Goal: Transaction & Acquisition: Purchase product/service

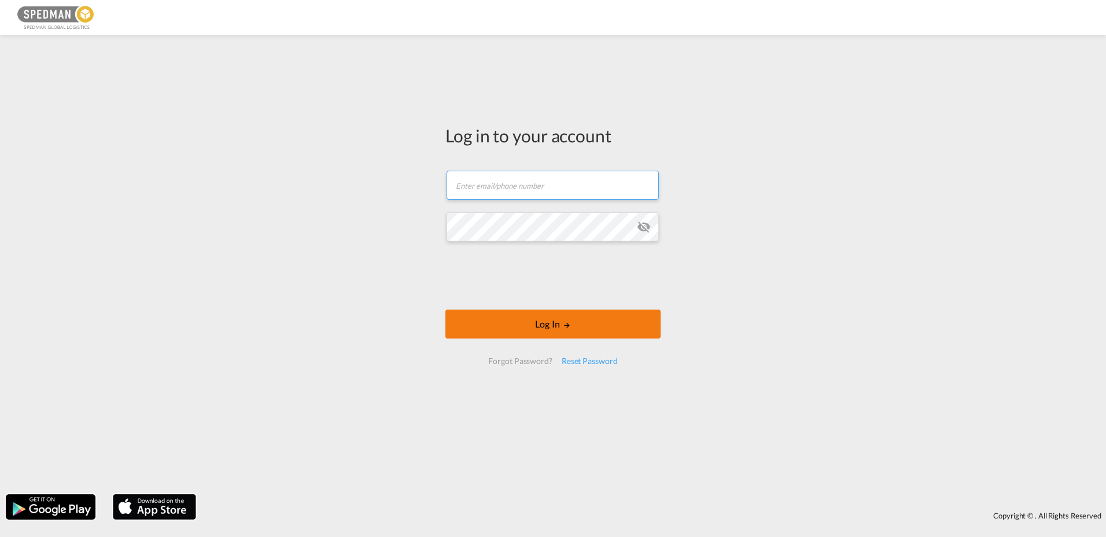
type input "seaexport@spedman.dk"
click at [565, 325] on md-icon "LOGIN" at bounding box center [567, 325] width 8 height 8
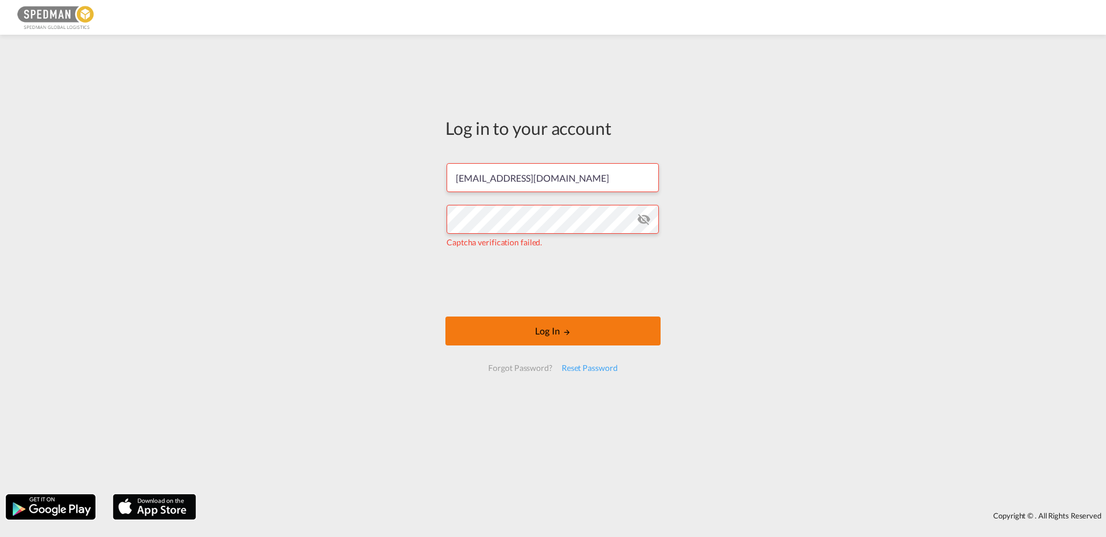
click at [539, 327] on button "Log In" at bounding box center [553, 330] width 215 height 29
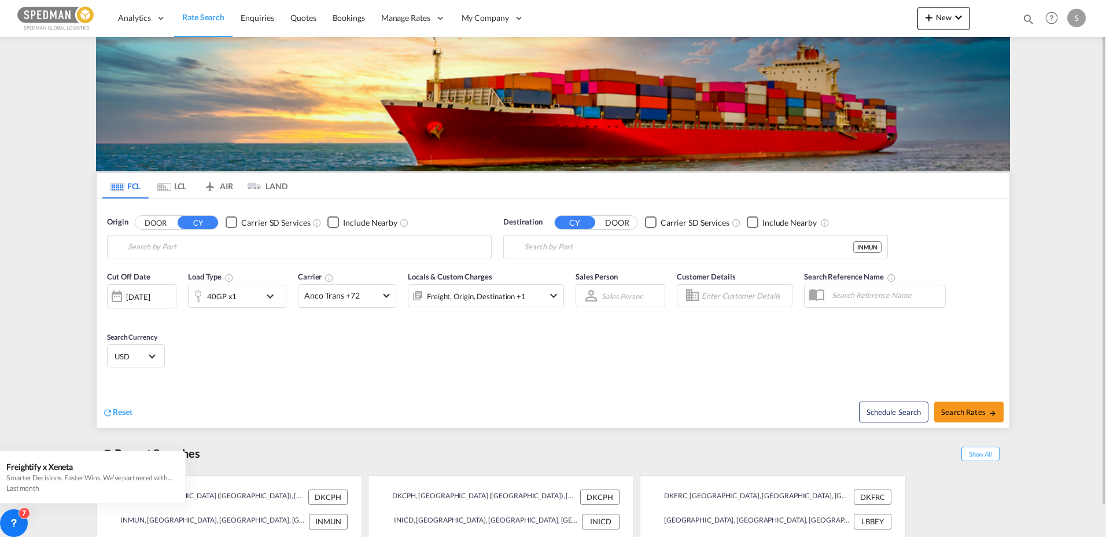
type input "Copenhagen (Kobenhavn), DKCPH"
type input "Mundra, INMUN"
click at [275, 251] on input "Copenhagen (Kobenhavn), DKCPH" at bounding box center [307, 246] width 358 height 17
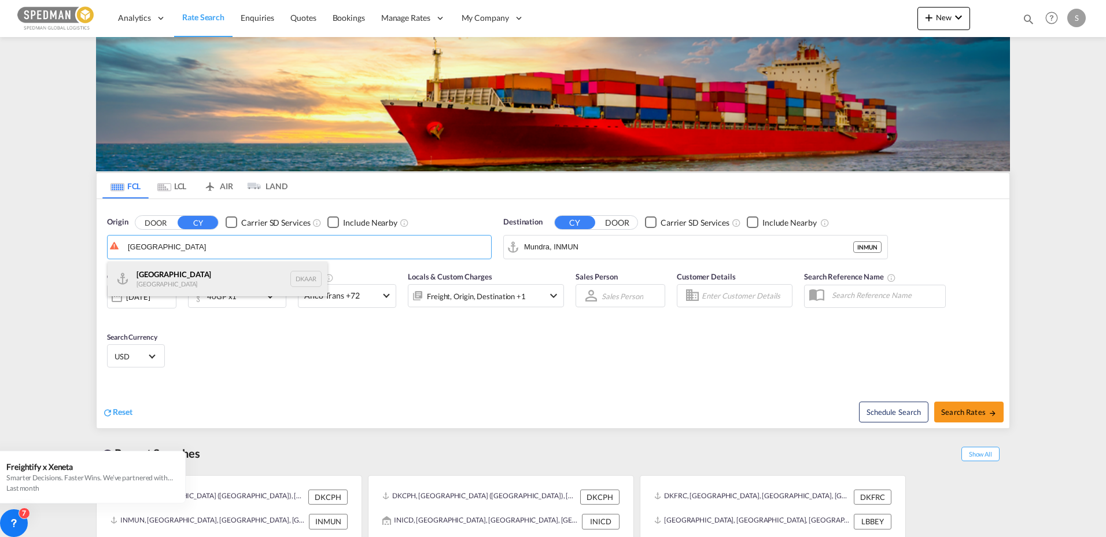
click at [192, 271] on div "Aarhus Denmark DKAAR" at bounding box center [218, 279] width 220 height 35
type input "Aarhus, DKAAR"
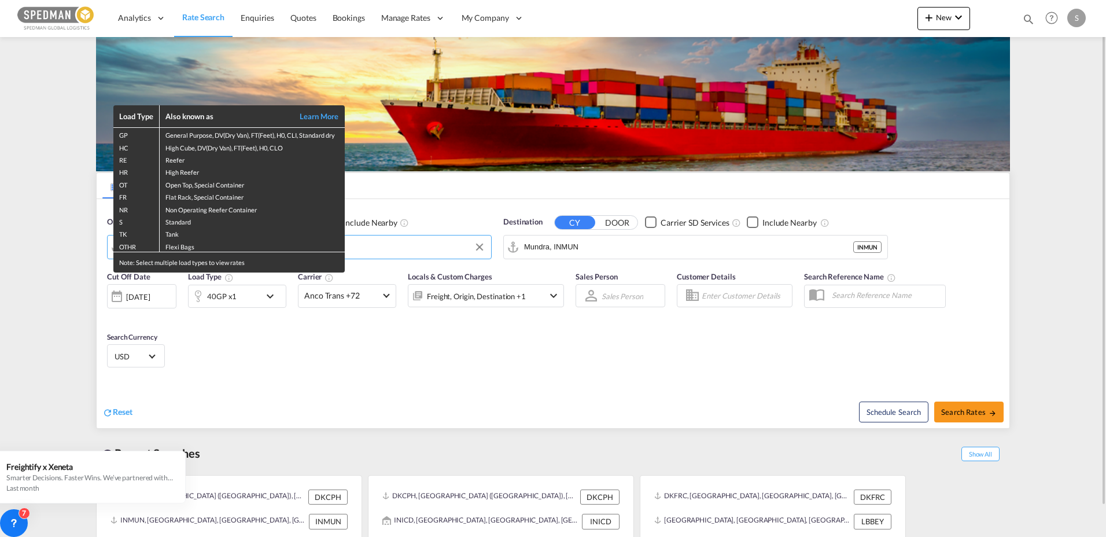
click at [667, 234] on div "Load Type Also known as Learn More GP General Purpose, DV(Dry Van), FT(Feet), H…" at bounding box center [553, 268] width 1106 height 537
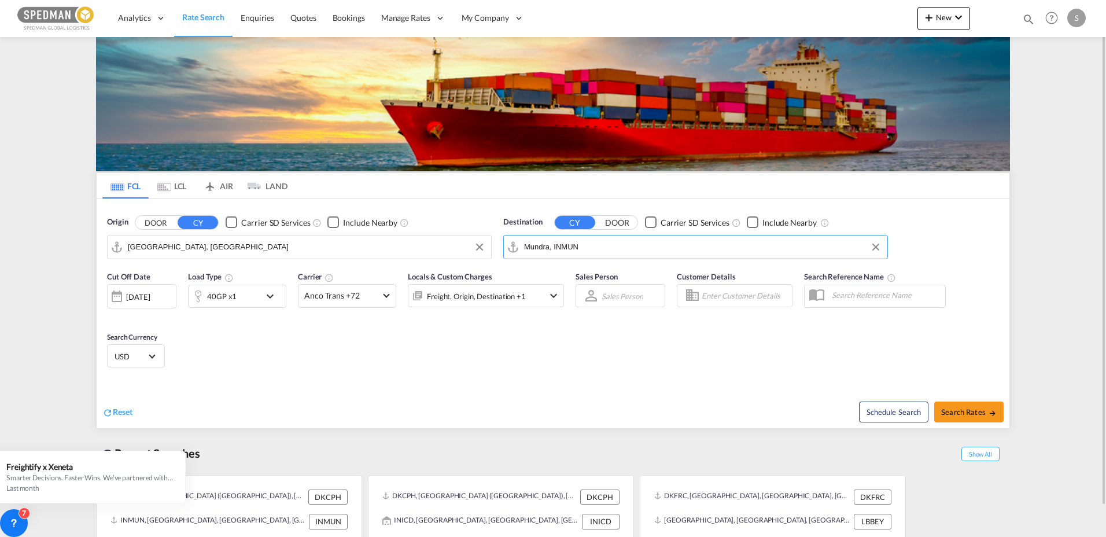
drag, startPoint x: 554, startPoint y: 246, endPoint x: 392, endPoint y: 229, distance: 162.4
click at [392, 229] on div "Origin DOOR CY Carrier SD Services Include Nearby Aarhus, DKAAR Destination CY …" at bounding box center [553, 232] width 913 height 66
drag, startPoint x: 630, startPoint y: 257, endPoint x: 468, endPoint y: 246, distance: 162.4
click at [460, 248] on div "Origin DOOR CY Carrier SD Services Include Nearby Aarhus, DKAAR Destination CY …" at bounding box center [553, 232] width 913 height 66
drag, startPoint x: 628, startPoint y: 249, endPoint x: 496, endPoint y: 241, distance: 132.2
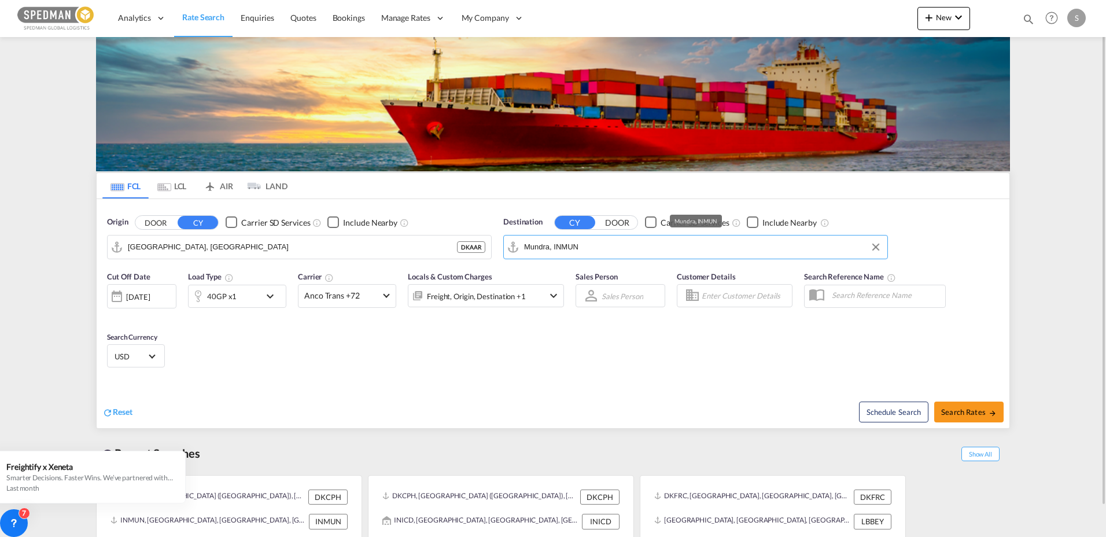
click at [496, 242] on div "Origin DOOR CY Carrier SD Services Include Nearby Aarhus, DKAAR DKAAR Destinati…" at bounding box center [553, 232] width 913 height 66
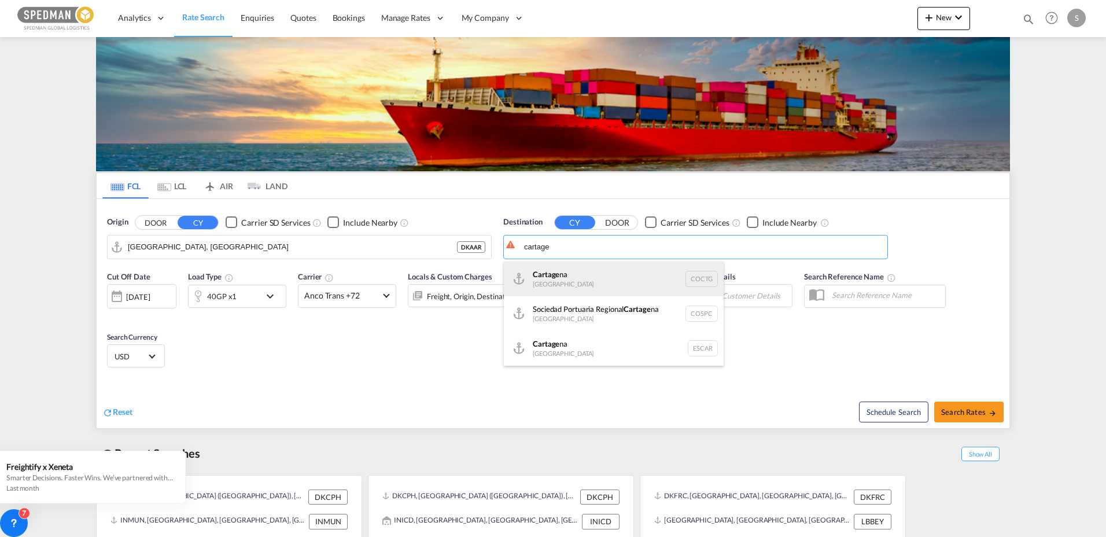
click at [561, 276] on div "Cartage na Colombia COCTG" at bounding box center [614, 279] width 220 height 35
type input "Cartagena, COCTG"
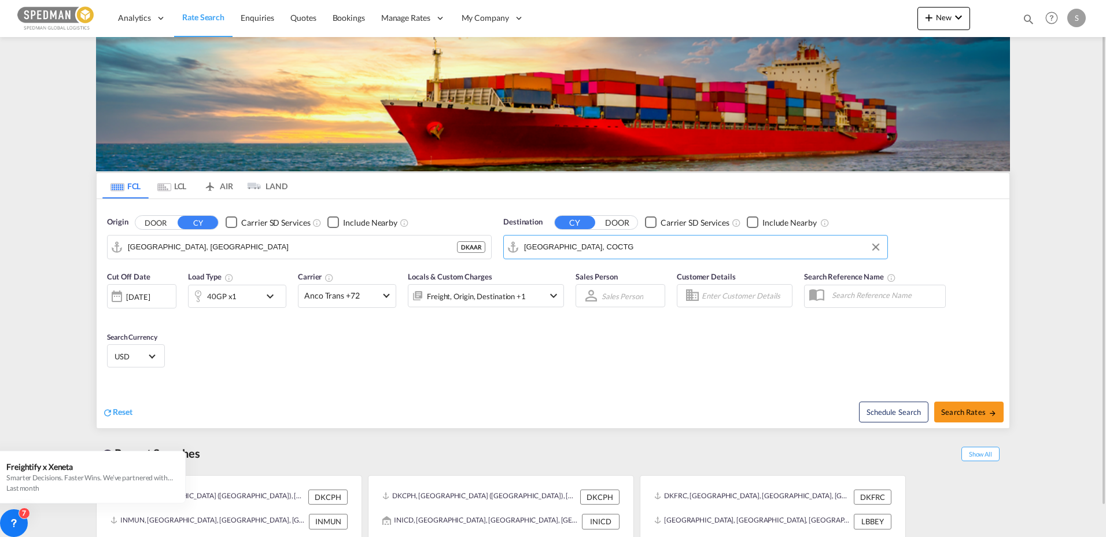
click at [227, 303] on div "40GP x1" at bounding box center [222, 296] width 30 height 16
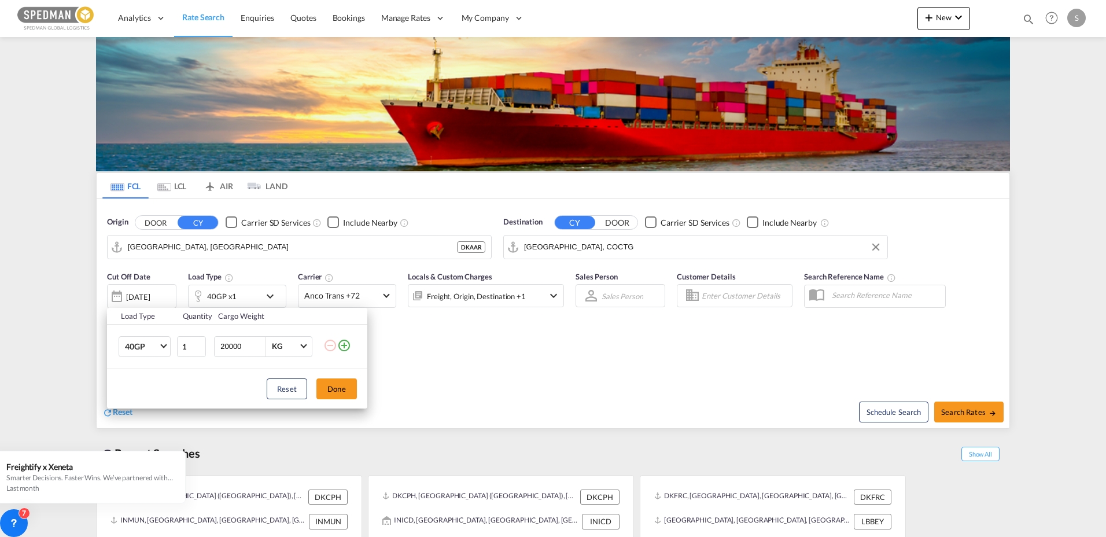
click at [145, 361] on td "40GP 20GP 40GP 40HC 45HC 20RE 40RE 40HR 20OT 40OT 20FR 40FR 40NR 20NR 45S 20TK …" at bounding box center [141, 346] width 69 height 45
drag, startPoint x: 145, startPoint y: 347, endPoint x: 138, endPoint y: 314, distance: 33.0
click at [145, 347] on span "40GP" at bounding box center [142, 347] width 34 height 12
click at [135, 314] on div "20GP" at bounding box center [135, 319] width 20 height 12
click at [331, 387] on button "Done" at bounding box center [336, 388] width 41 height 21
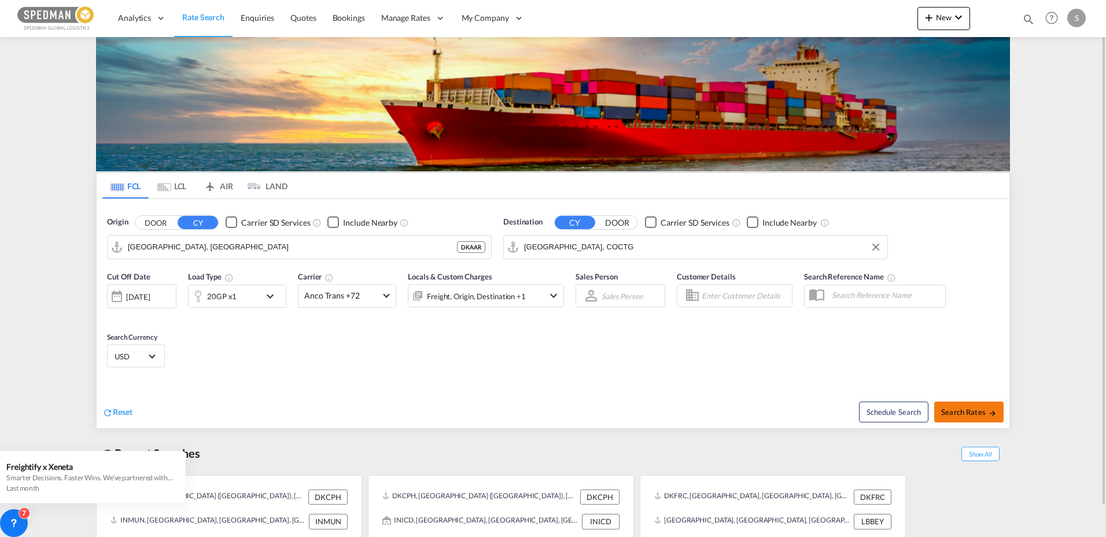
click at [956, 404] on button "Search Rates" at bounding box center [968, 412] width 69 height 21
type input "DKAAR to COCTG / 14 Aug 2025"
